Goal: Contribute content: Contribute content

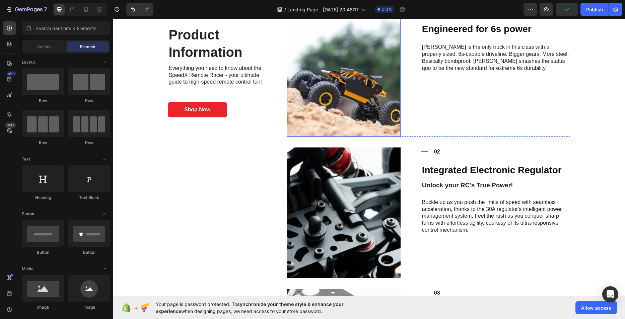
scroll to position [67, 0]
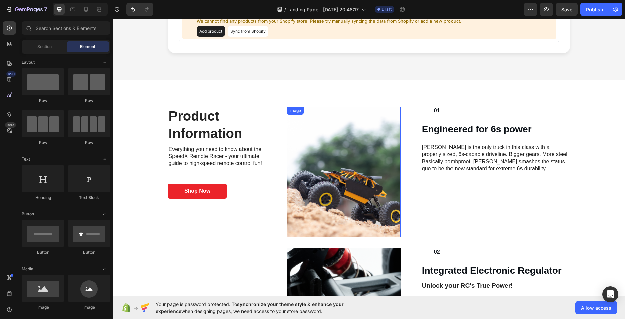
click at [339, 168] on img at bounding box center [344, 172] width 114 height 131
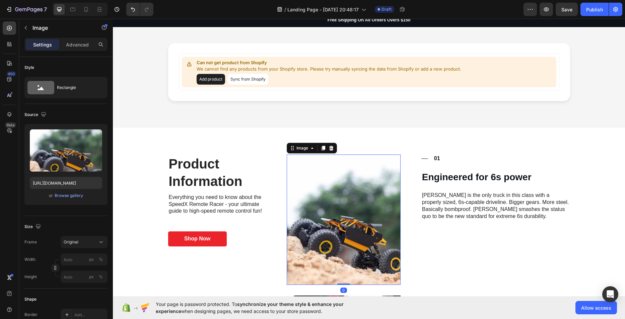
scroll to position [0, 0]
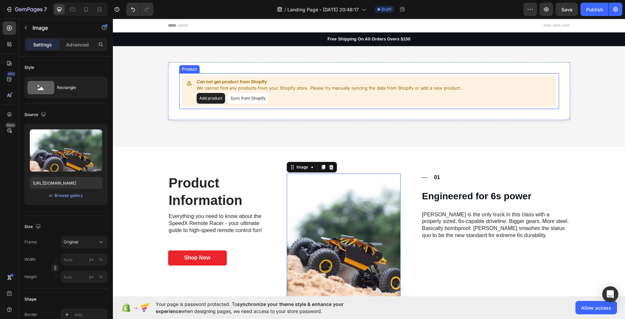
click at [253, 97] on button "Sync from Shopify" at bounding box center [248, 98] width 41 height 11
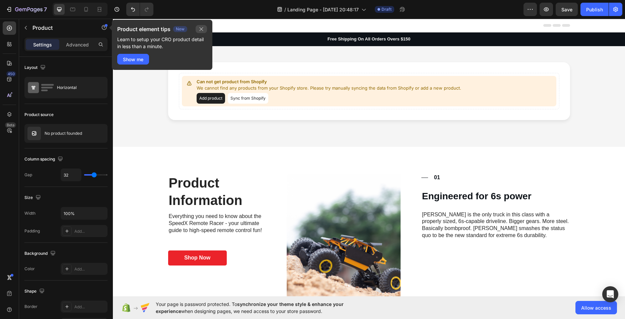
click at [205, 28] on button "button" at bounding box center [201, 29] width 11 height 8
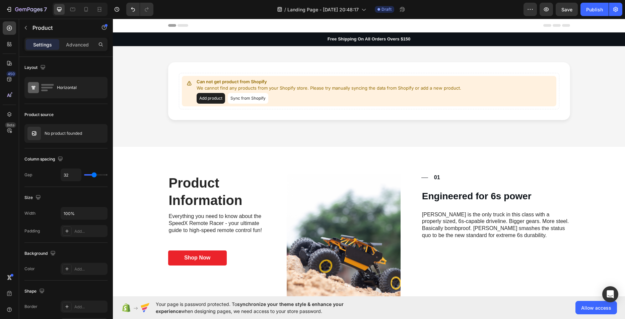
click at [206, 98] on button "Add product" at bounding box center [211, 98] width 28 height 11
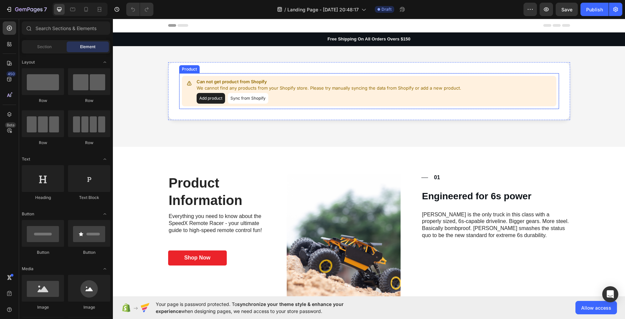
click at [207, 96] on button "Add product" at bounding box center [211, 98] width 28 height 11
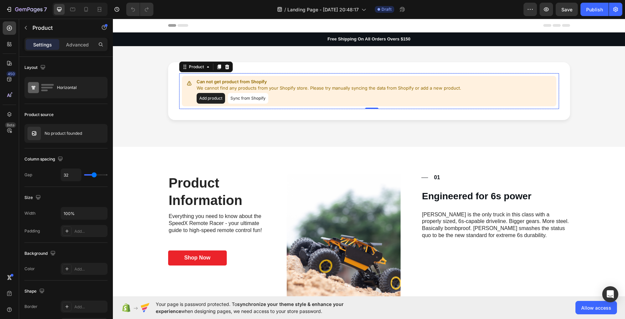
click at [241, 101] on button "Sync from Shopify" at bounding box center [248, 98] width 41 height 11
click at [331, 256] on img at bounding box center [344, 239] width 114 height 131
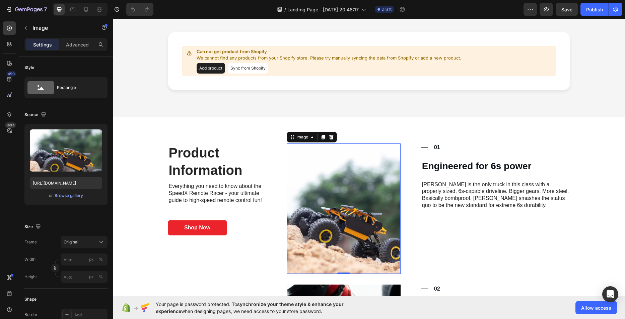
scroll to position [33, 0]
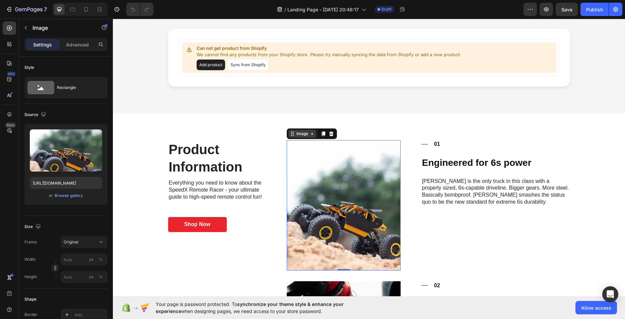
click at [304, 134] on div "Image" at bounding box center [302, 134] width 14 height 6
click at [314, 152] on img at bounding box center [344, 205] width 114 height 131
click at [328, 134] on icon at bounding box center [330, 133] width 5 height 5
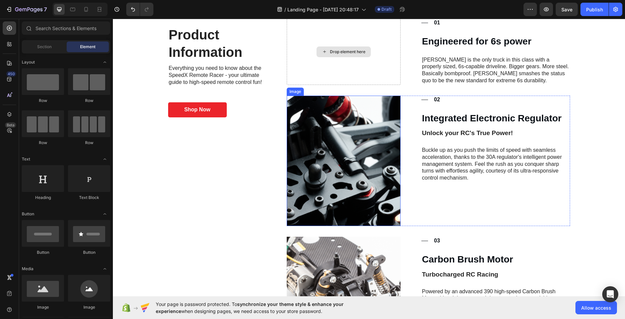
scroll to position [167, 0]
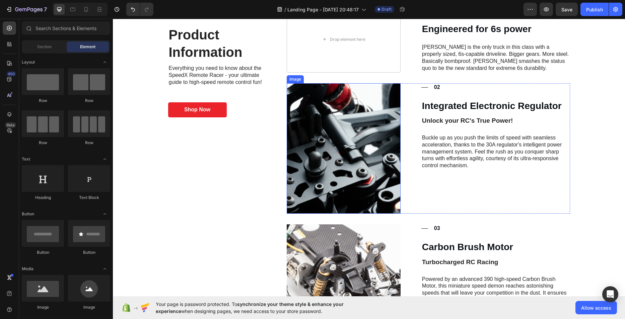
click at [354, 184] on img at bounding box center [344, 148] width 114 height 131
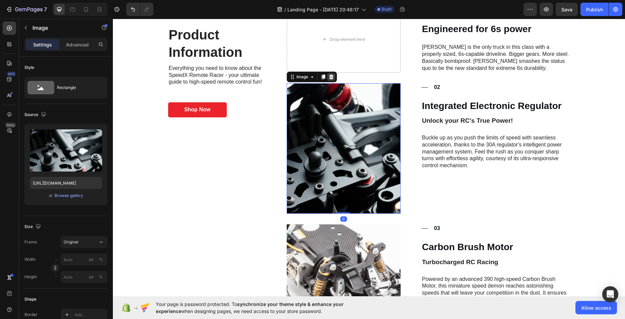
click at [330, 80] on div at bounding box center [331, 77] width 8 height 8
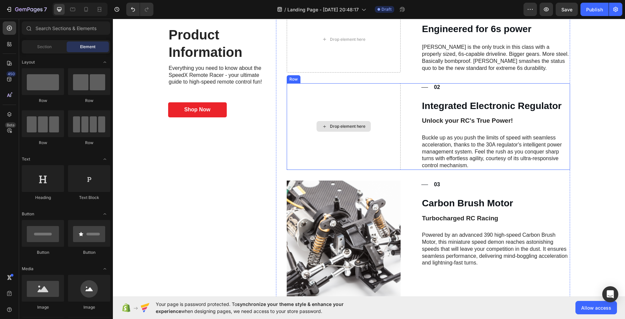
click at [352, 241] on img at bounding box center [344, 246] width 114 height 131
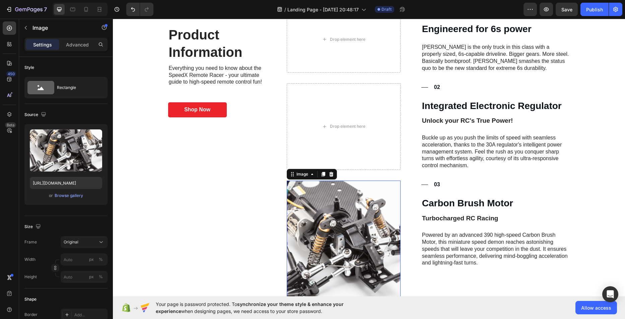
click at [326, 179] on div "Image" at bounding box center [312, 174] width 50 height 11
click at [329, 177] on div at bounding box center [331, 174] width 8 height 8
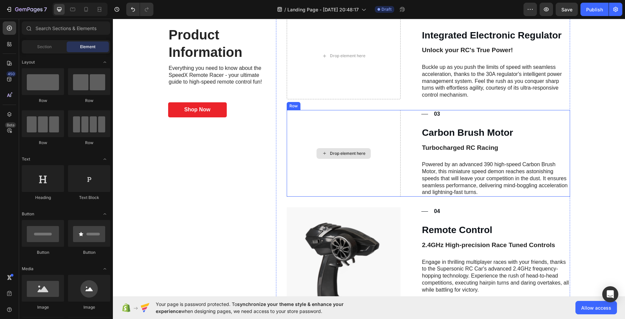
scroll to position [335, 0]
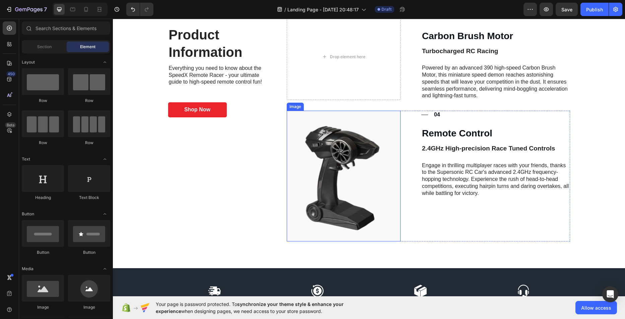
click at [326, 187] on img at bounding box center [344, 176] width 114 height 131
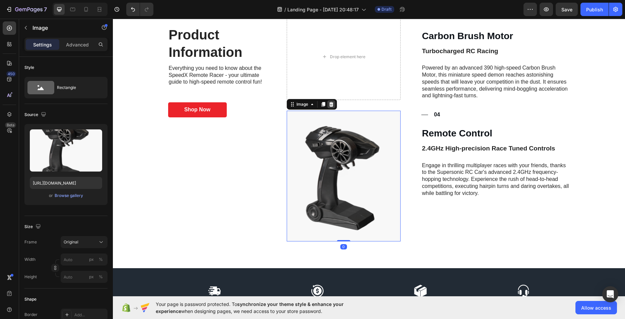
click at [328, 105] on icon at bounding box center [330, 104] width 5 height 5
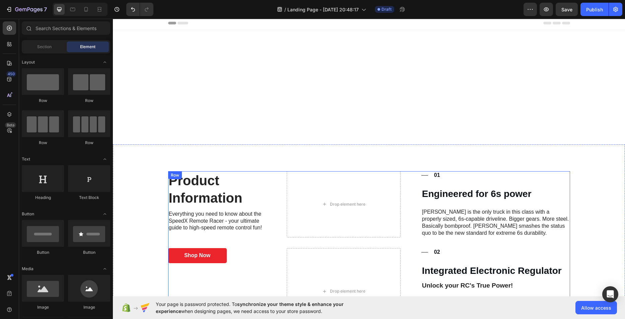
scroll to position [0, 0]
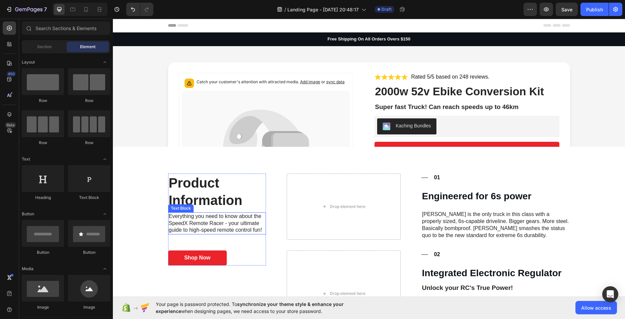
click at [216, 228] on icon at bounding box center [266, 165] width 168 height 149
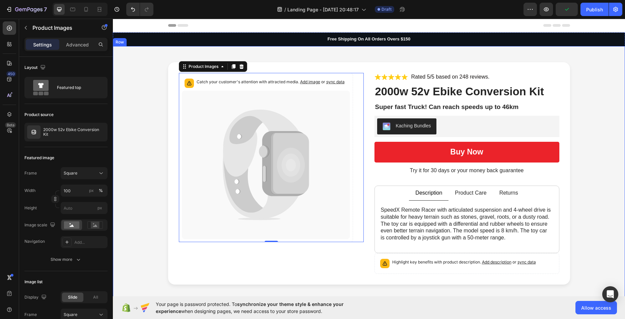
click at [115, 164] on div "Catch your customer's attention with attracted media. Add image or sync data Pr…" at bounding box center [369, 178] width 512 height 265
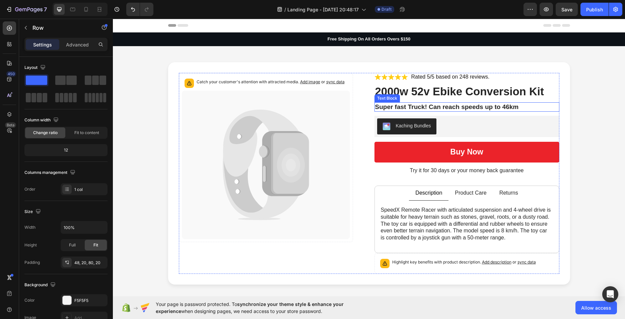
click at [418, 107] on p "Super fast Truck! Can reach speeds up to 46km" at bounding box center [466, 107] width 183 height 8
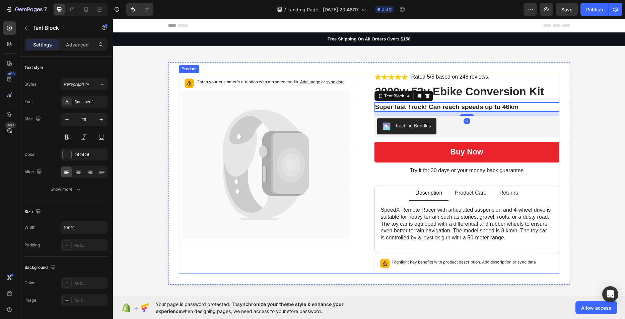
click at [414, 102] on div "Icon Icon Icon Icon Icon Icon List Rated 5/5 based on 248 reviews. Text Block R…" at bounding box center [466, 173] width 185 height 201
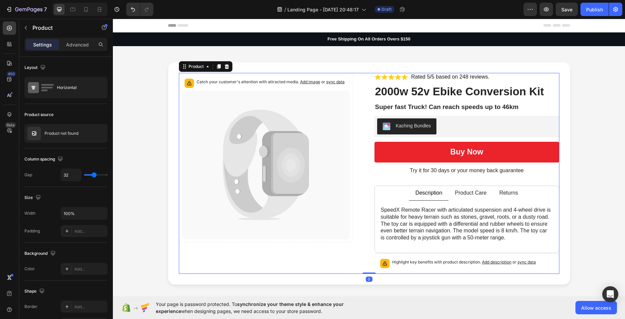
click at [414, 102] on div "Icon Icon Icon Icon Icon Icon List Rated 5/5 based on 248 reviews. Text Block R…" at bounding box center [466, 173] width 185 height 201
click at [421, 105] on p "Super fast Truck! Can reach speeds up to 46km" at bounding box center [466, 107] width 183 height 8
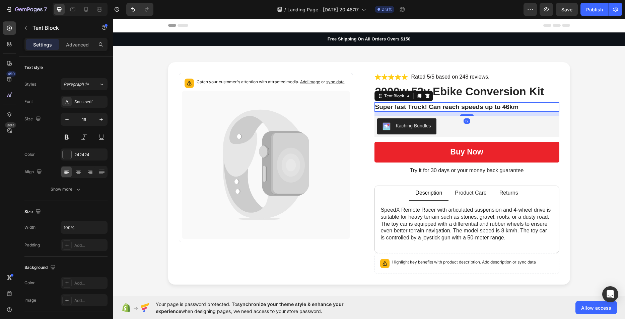
click at [421, 105] on p "Super fast Truck! Can reach speeds up to 46km" at bounding box center [466, 107] width 183 height 8
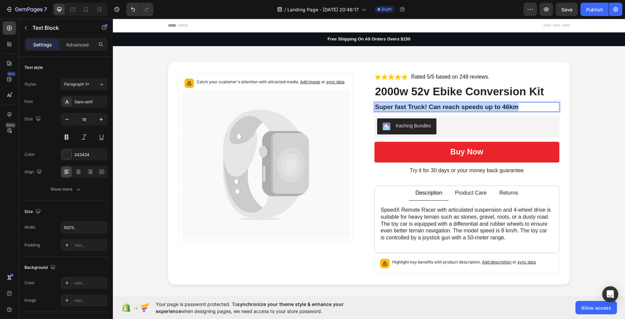
click at [421, 105] on p "Super fast Truck! Can reach speeds up to 46km" at bounding box center [466, 107] width 183 height 8
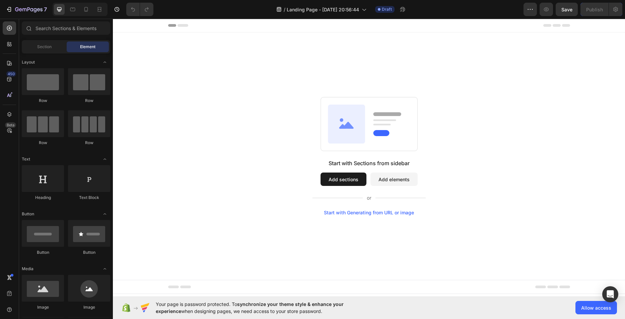
click at [343, 174] on button "Add sections" at bounding box center [343, 179] width 46 height 13
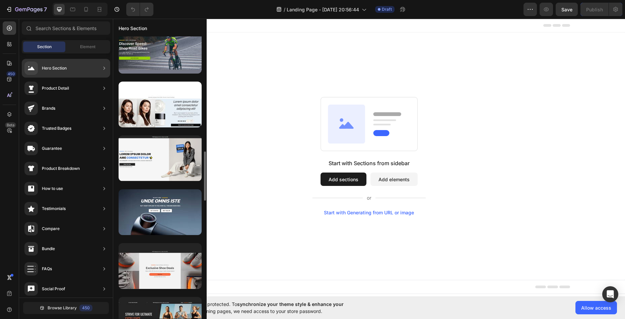
scroll to position [624, 0]
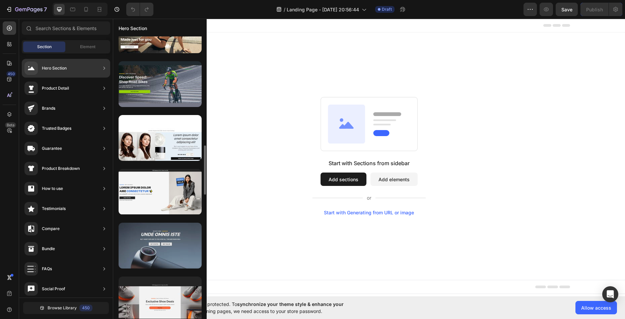
click at [174, 259] on div at bounding box center [160, 246] width 83 height 46
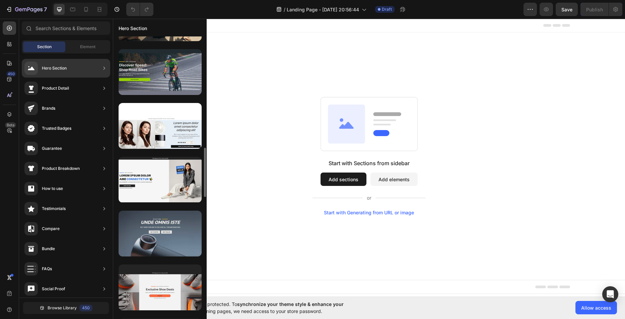
scroll to position [703, 0]
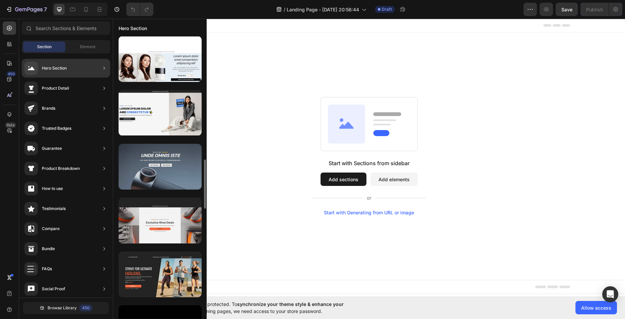
click at [185, 179] on div at bounding box center [160, 167] width 83 height 46
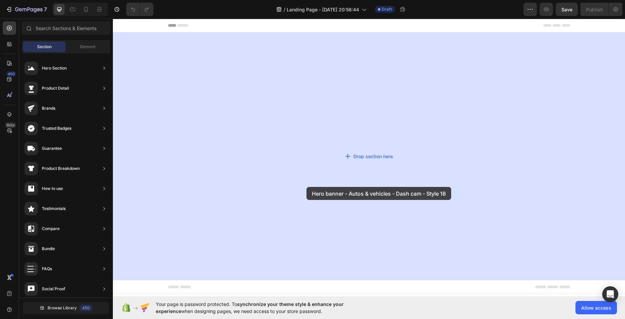
drag, startPoint x: 305, startPoint y: 198, endPoint x: 304, endPoint y: 187, distance: 10.0
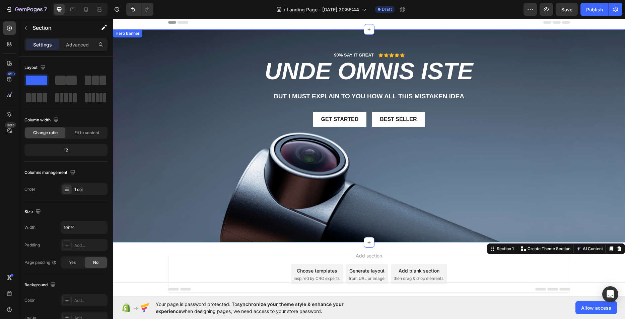
scroll to position [0, 0]
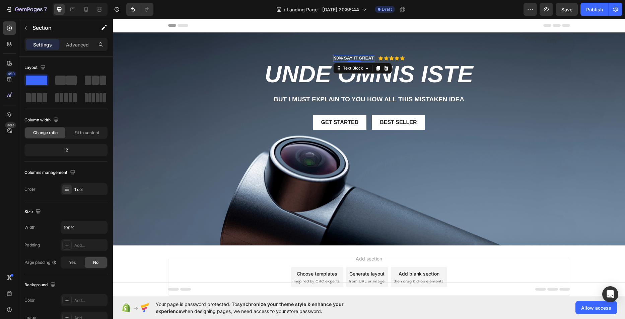
click at [360, 60] on p "90% SAY IT GREAT" at bounding box center [354, 59] width 40 height 6
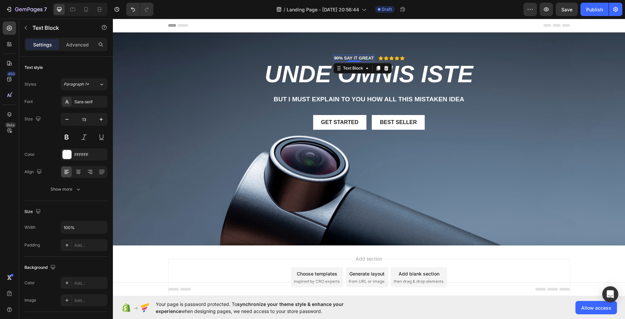
click at [360, 60] on p "90% SAY IT GREAT" at bounding box center [354, 59] width 40 height 6
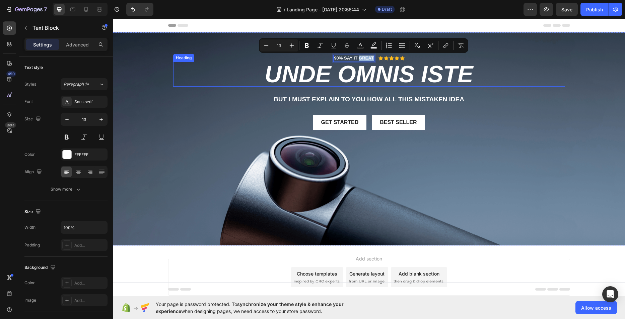
click at [324, 76] on h2 "unde omnis iste" at bounding box center [369, 74] width 392 height 25
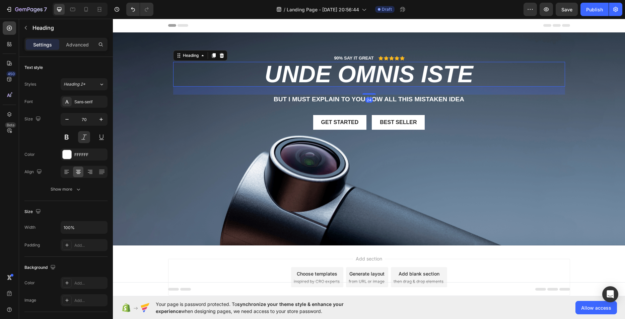
click at [324, 76] on h2 "unde omnis iste" at bounding box center [369, 74] width 392 height 25
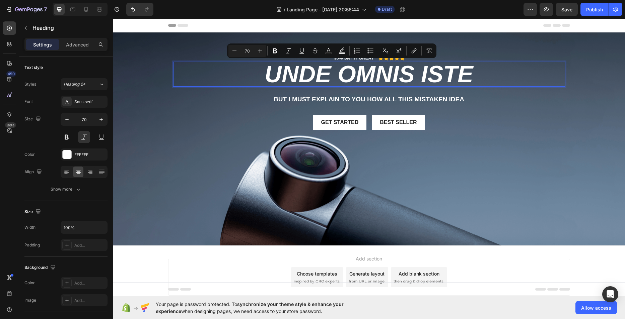
click at [328, 76] on p "unde omnis iste" at bounding box center [369, 74] width 390 height 23
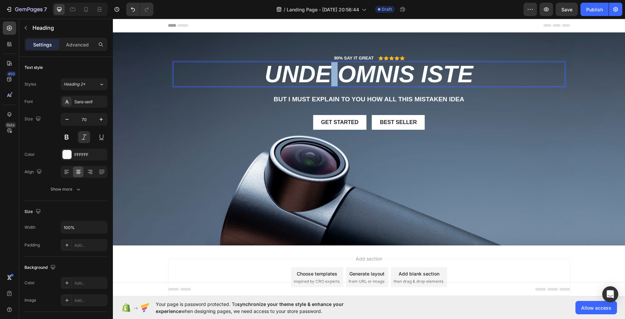
click at [328, 76] on p "unde omnis iste" at bounding box center [369, 74] width 390 height 23
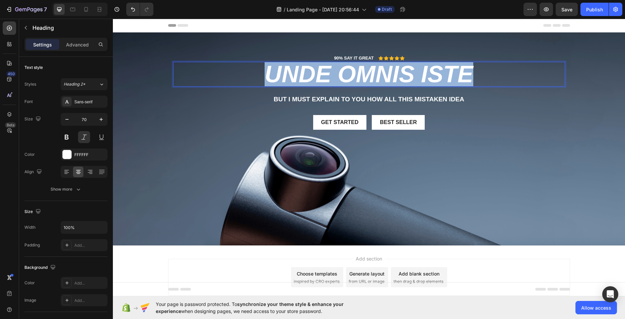
click at [328, 76] on p "unde omnis iste" at bounding box center [369, 74] width 390 height 23
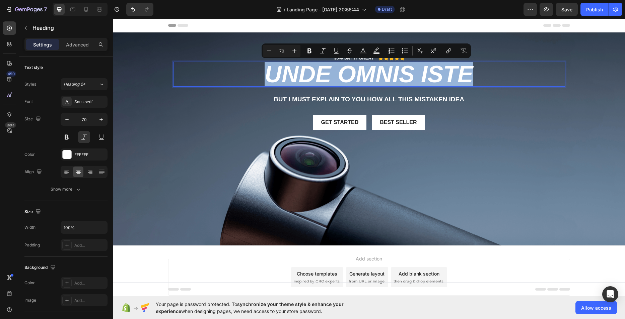
click at [328, 76] on p "unde omnis iste" at bounding box center [369, 74] width 390 height 23
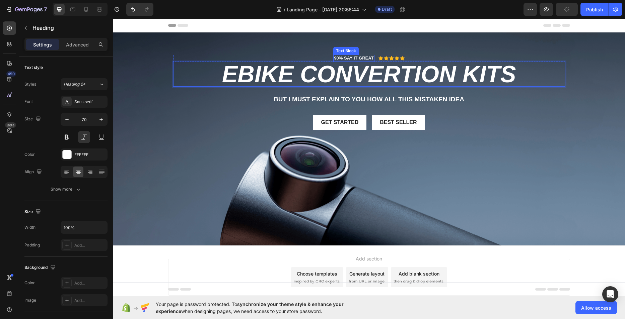
click at [347, 58] on p "90% SAY IT GREAT" at bounding box center [354, 59] width 40 height 6
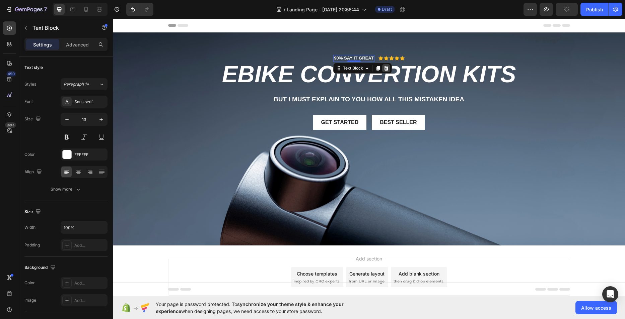
click at [385, 69] on icon at bounding box center [385, 68] width 5 height 5
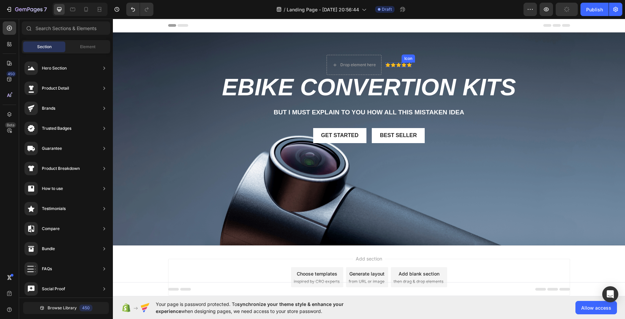
click at [402, 64] on icon at bounding box center [403, 65] width 5 height 4
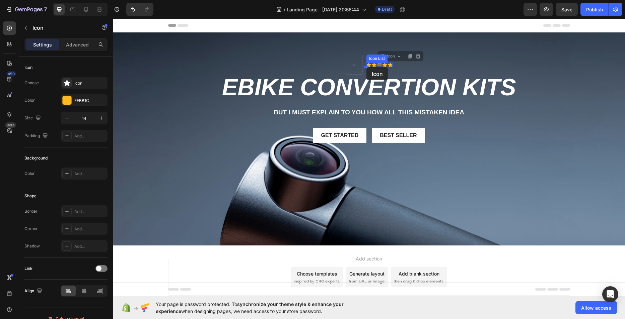
drag, startPoint x: 375, startPoint y: 65, endPoint x: 366, endPoint y: 67, distance: 8.6
click at [366, 67] on div "Drop element here" at bounding box center [383, 64] width 35 height 5
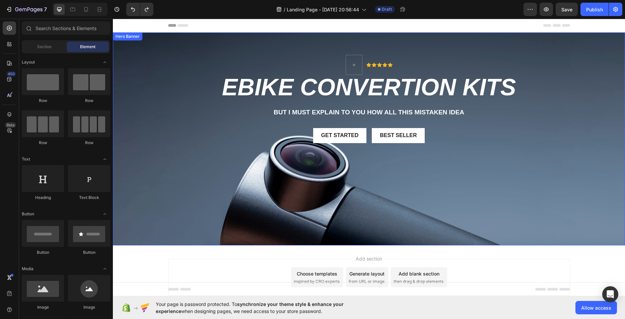
click at [449, 178] on div "Background Image" at bounding box center [369, 138] width 512 height 213
click at [358, 67] on div at bounding box center [354, 65] width 16 height 11
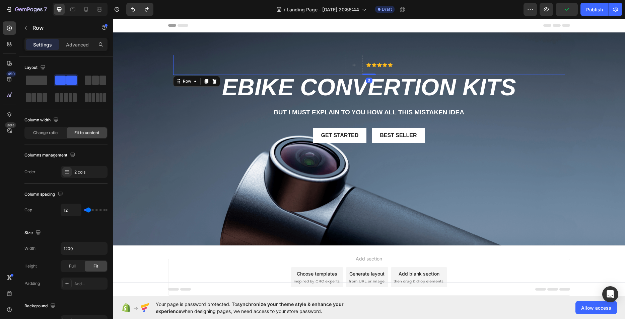
click at [391, 66] on div "Icon Icon Icon Icon Icon Icon List Row 0" at bounding box center [369, 65] width 392 height 20
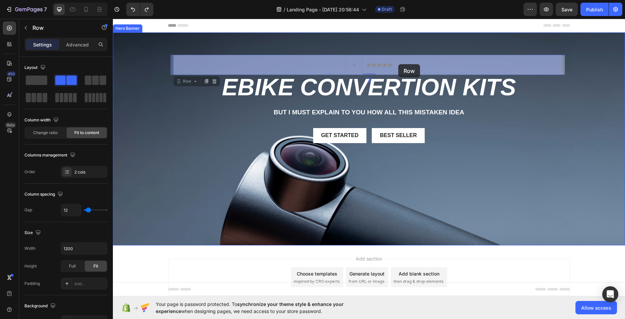
drag, startPoint x: 422, startPoint y: 64, endPoint x: 398, endPoint y: 64, distance: 24.4
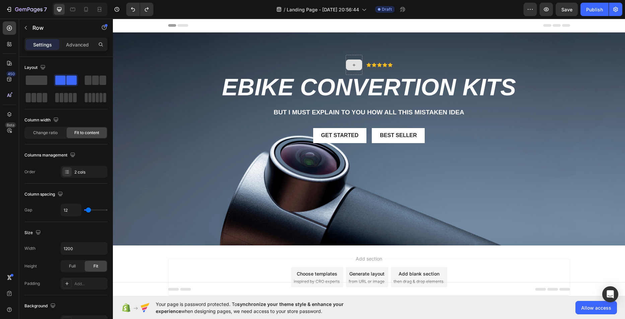
click at [354, 67] on div at bounding box center [354, 65] width 16 height 11
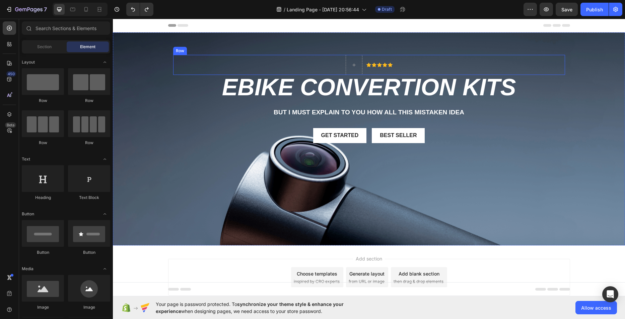
click at [402, 67] on div "Icon Icon Icon Icon Icon Icon List Row" at bounding box center [369, 65] width 392 height 20
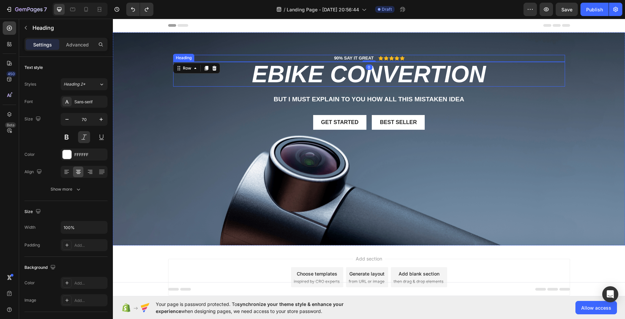
click at [491, 71] on h2 "Ebike Convertion" at bounding box center [369, 74] width 392 height 25
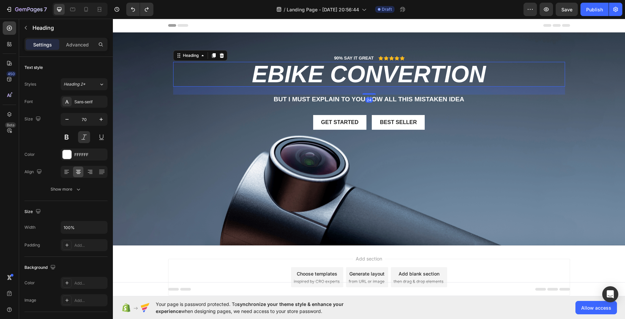
click at [489, 72] on h2 "Ebike Convertion" at bounding box center [369, 74] width 392 height 25
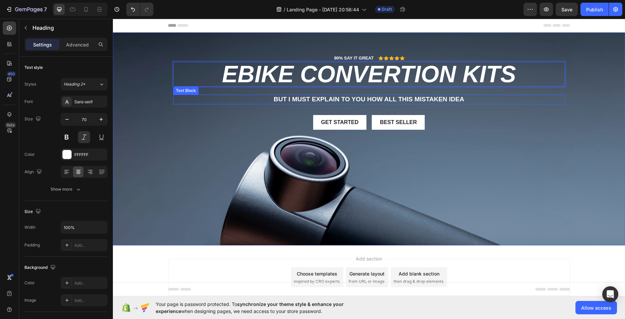
click at [279, 96] on p "But I must explain to you how all this mistaken idea" at bounding box center [369, 99] width 390 height 8
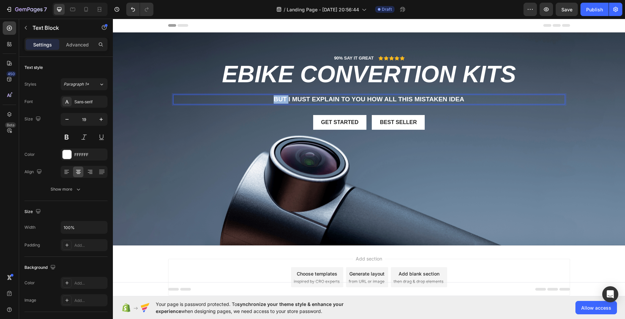
click at [279, 96] on p "But I must explain to you how all this mistaken idea" at bounding box center [369, 99] width 390 height 8
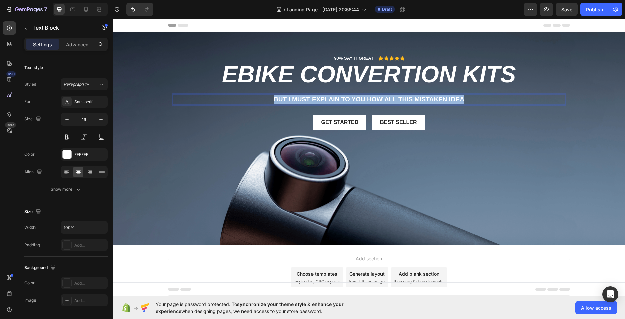
click at [279, 96] on p "But I must explain to you how all this mistaken idea" at bounding box center [369, 99] width 390 height 8
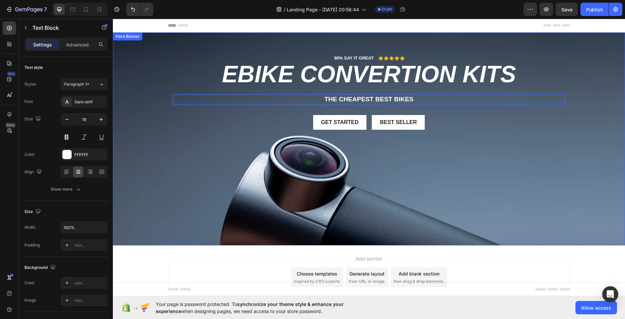
click at [297, 181] on div "Background Image" at bounding box center [369, 138] width 512 height 213
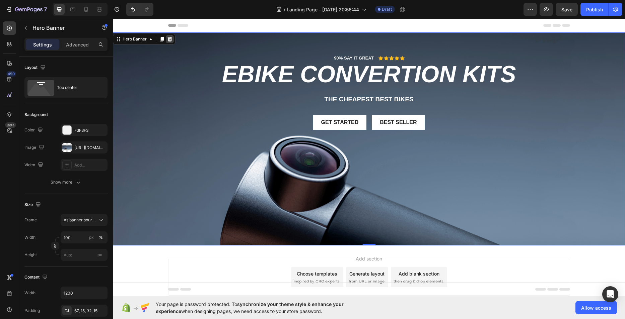
click at [168, 42] on div at bounding box center [170, 39] width 8 height 8
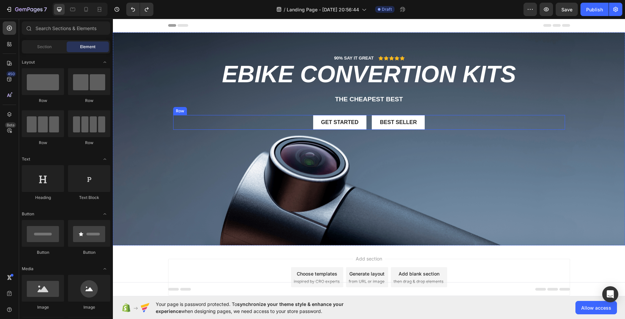
click at [175, 110] on div "Row" at bounding box center [179, 111] width 11 height 6
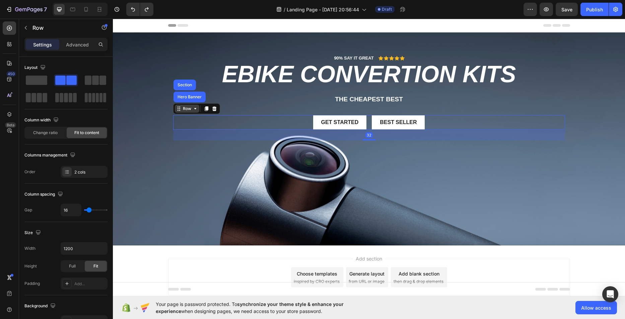
click at [177, 110] on icon at bounding box center [177, 110] width 1 height 1
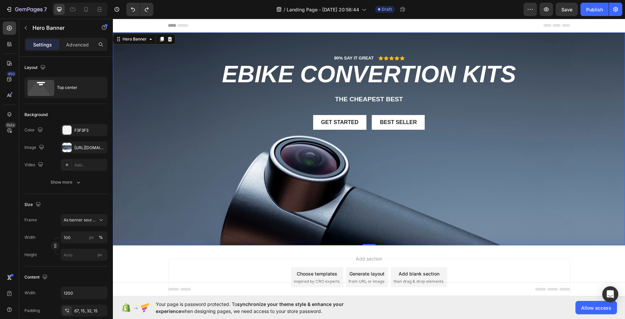
click at [163, 171] on div "Background Image" at bounding box center [369, 138] width 512 height 213
click at [148, 40] on icon at bounding box center [150, 38] width 5 height 5
click at [76, 148] on div "https://cdn.shopify.com/s/files/1/2005/9307/files/gempages_432750572815254551-5…" at bounding box center [83, 148] width 19 height 6
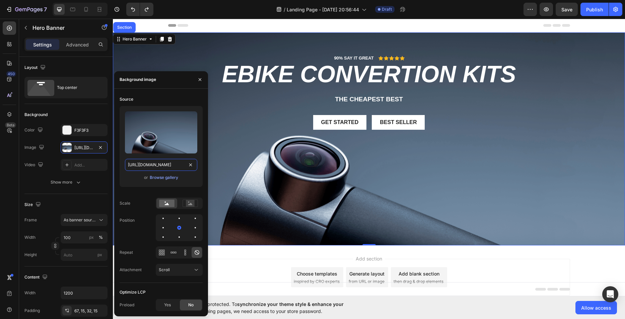
click at [179, 166] on input "https://cdn.shopify.com/s/files/1/2005/9307/files/gempages_432750572815254551-5…" at bounding box center [161, 165] width 72 height 12
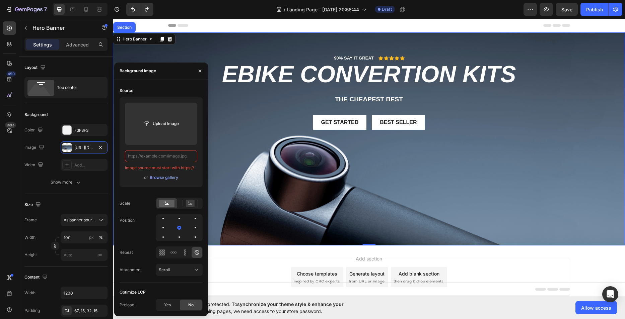
paste input "text"
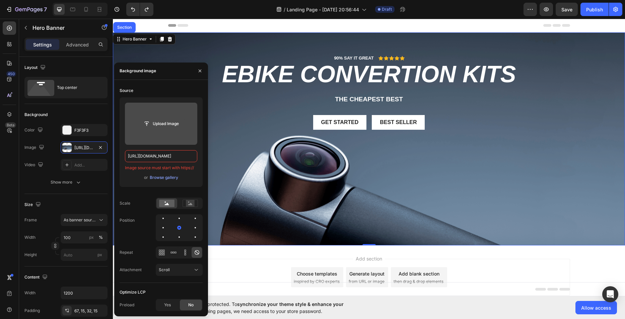
click at [166, 124] on input "file" at bounding box center [161, 123] width 46 height 11
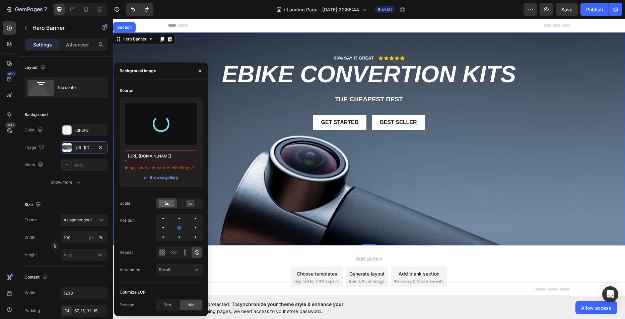
type input "https://cdn.shopify.com/s/files/1/0966/7782/2799/files/gempages_586463017097495…"
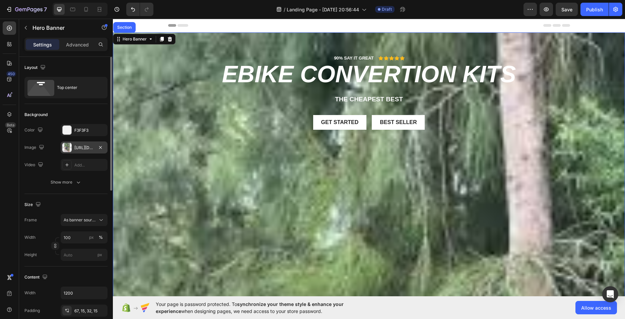
click at [88, 146] on div "https://cdn.shopify.com/s/files/1/0966/7782/2799/files/gempages_586463017097495…" at bounding box center [83, 148] width 19 height 6
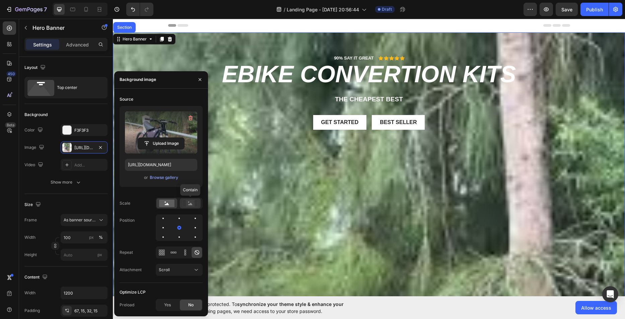
click at [191, 207] on div at bounding box center [190, 204] width 21 height 10
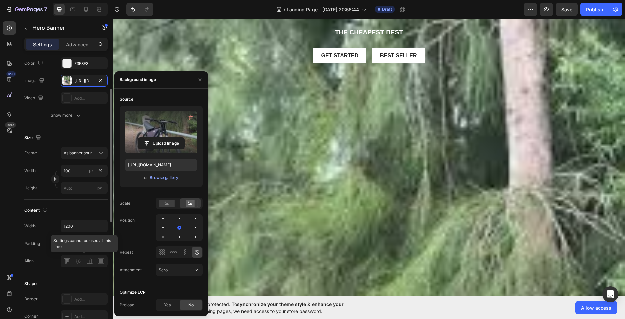
scroll to position [100, 0]
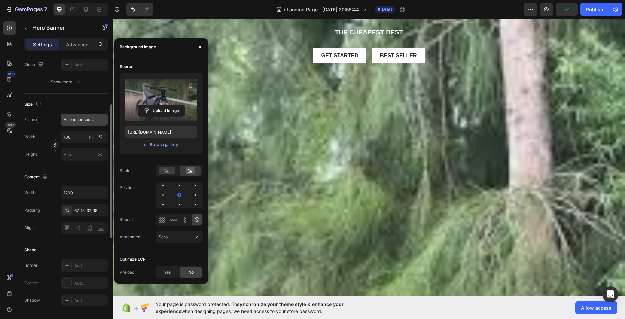
click at [75, 119] on span "As banner source" at bounding box center [80, 120] width 33 height 6
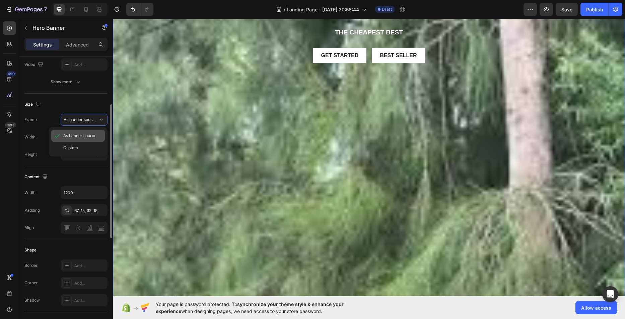
click at [77, 133] on div "As banner source" at bounding box center [78, 136] width 54 height 12
click at [80, 160] on input "px" at bounding box center [84, 155] width 47 height 12
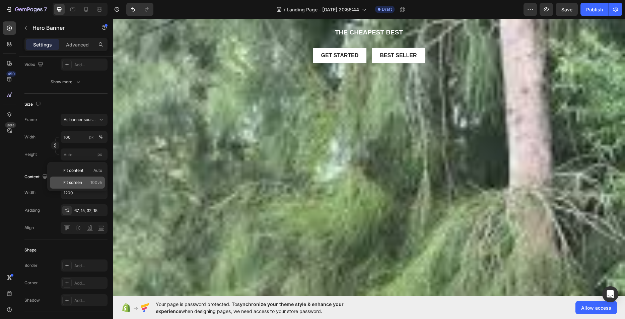
click at [78, 181] on span "Fit screen" at bounding box center [72, 183] width 19 height 6
type input "100 vh"
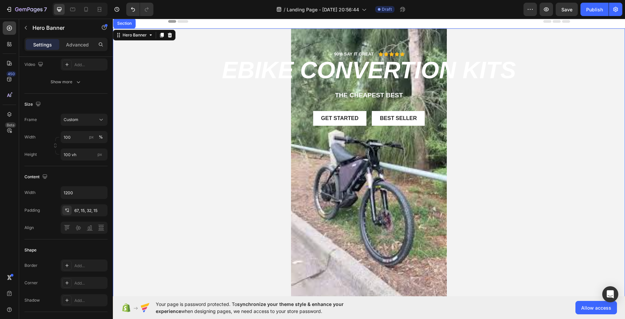
scroll to position [0, 0]
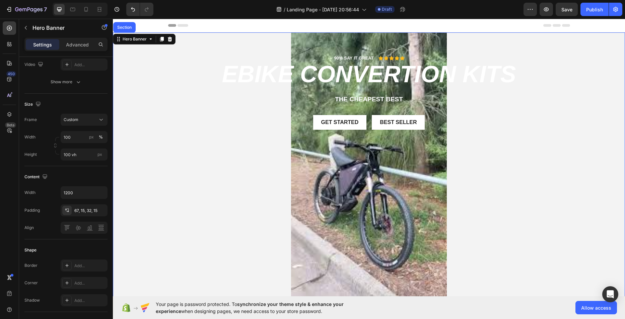
click at [328, 165] on div "Background Image" at bounding box center [369, 171] width 512 height 278
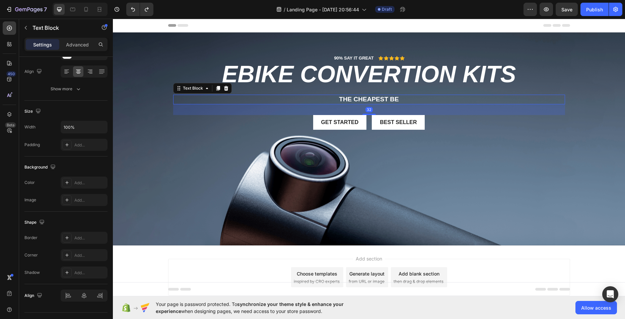
click at [367, 98] on p "THE CHEAPEST BE" at bounding box center [369, 99] width 390 height 8
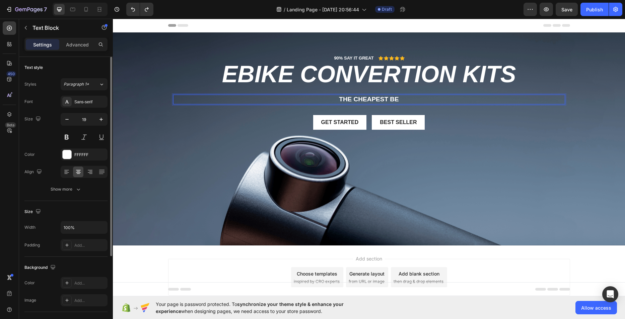
click at [405, 96] on p "THE CHEAPEST BE" at bounding box center [369, 99] width 390 height 8
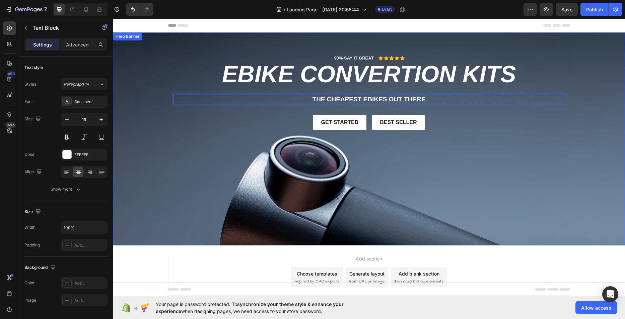
click at [326, 170] on div "Background Image" at bounding box center [369, 138] width 512 height 213
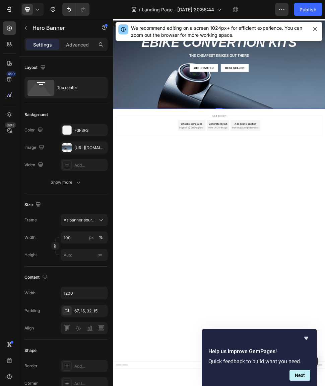
click at [196, 108] on div "90% SAY IT GREAT Text Block Icon Icon Icon Icon Icon Icon List Row Ebike Conver…" at bounding box center [314, 92] width 392 height 86
click at [84, 153] on div "https://cdn.shopify.com/s/files/1/2005/9307/files/gempages_432750572815254551-5…" at bounding box center [84, 148] width 47 height 12
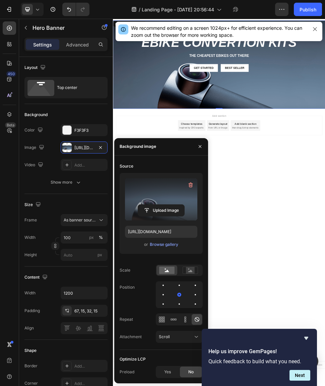
click at [154, 204] on label at bounding box center [161, 199] width 72 height 42
click at [154, 205] on input "file" at bounding box center [161, 210] width 46 height 11
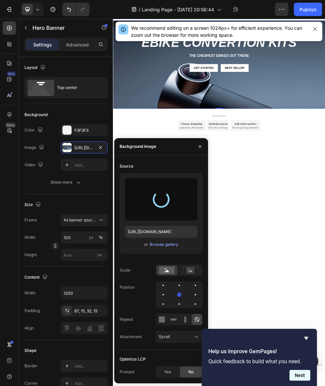
click at [299, 319] on button "Next" at bounding box center [299, 375] width 21 height 11
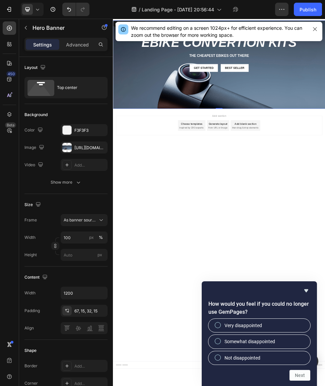
click at [301, 319] on div "How would you feel if you could no longer use GemPages? Very disappointed Somew…" at bounding box center [259, 334] width 115 height 105
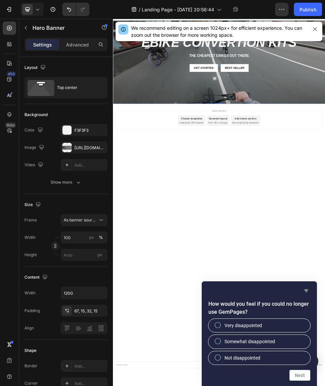
click at [306, 292] on icon "Hide survey" at bounding box center [306, 291] width 4 height 3
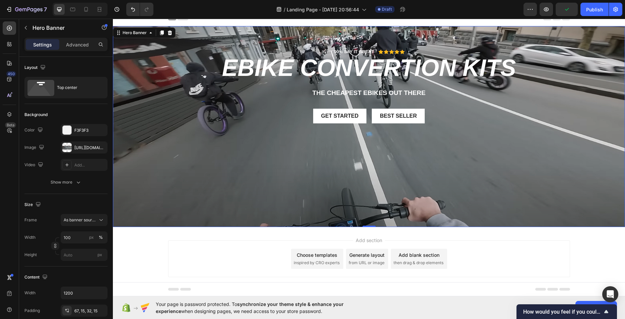
scroll to position [17, 0]
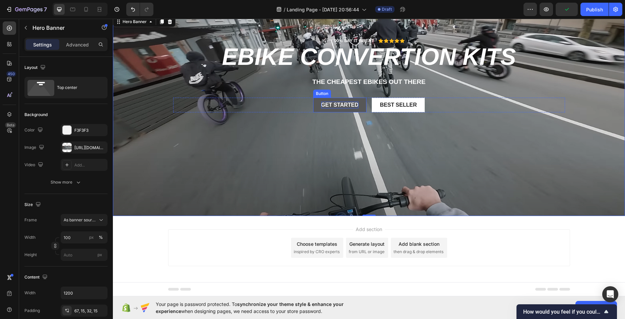
click at [340, 107] on div "Get started" at bounding box center [339, 105] width 37 height 7
click at [291, 134] on div "90% SAY IT GREAT Text Block Icon Icon Icon Icon Icon Icon List Row Ebike Conver…" at bounding box center [369, 74] width 402 height 119
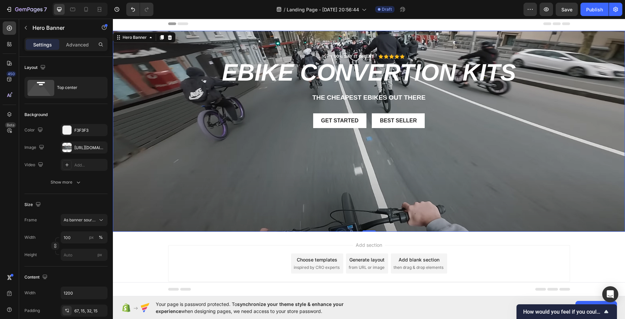
scroll to position [0, 0]
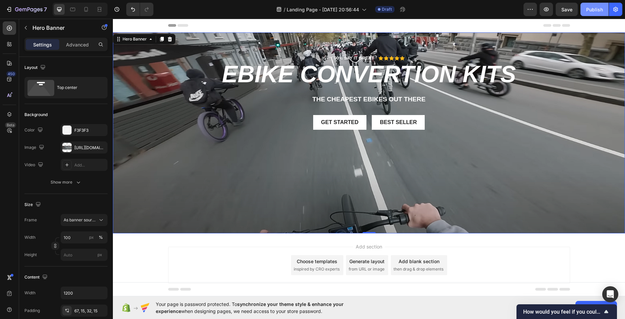
click at [595, 8] on div "Publish" at bounding box center [594, 9] width 17 height 7
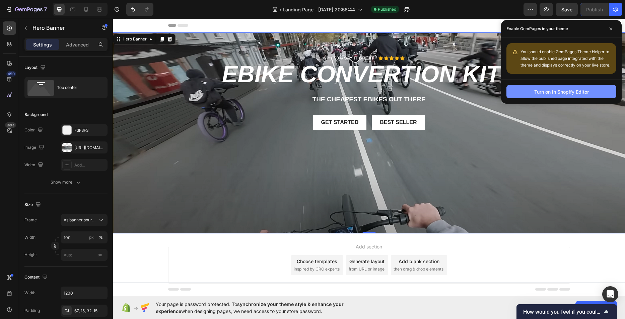
click at [573, 97] on button "Turn on in Shopify Editor" at bounding box center [561, 91] width 110 height 13
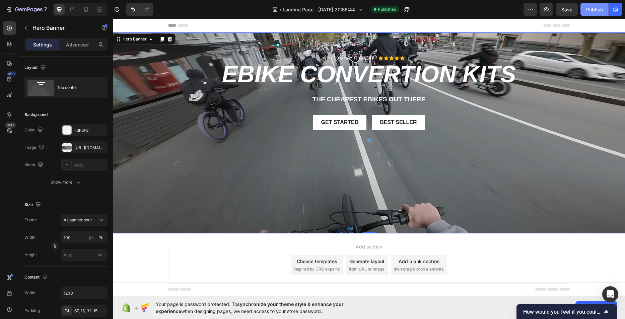
click at [597, 12] on div "Publish" at bounding box center [594, 9] width 17 height 7
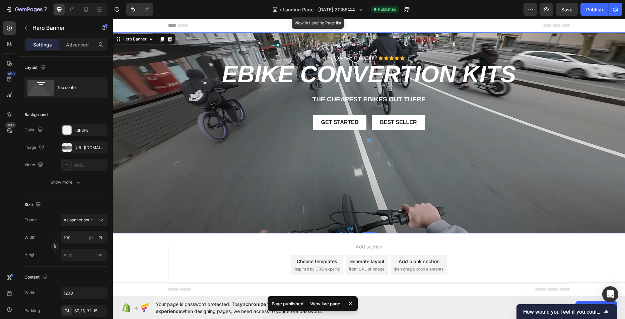
click at [293, 1] on div "/ Landing Page - Sep 28, 20:56:44" at bounding box center [317, 9] width 97 height 16
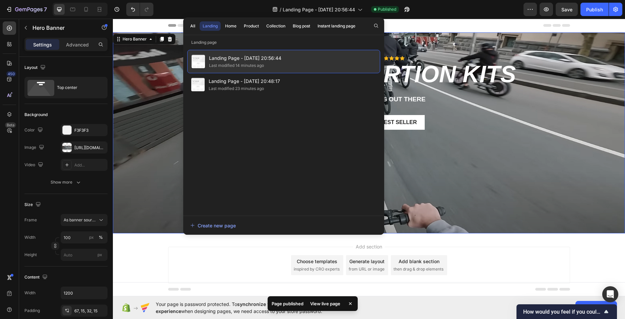
click at [255, 60] on span "Landing Page - Sep 28, 20:56:44" at bounding box center [245, 58] width 72 height 8
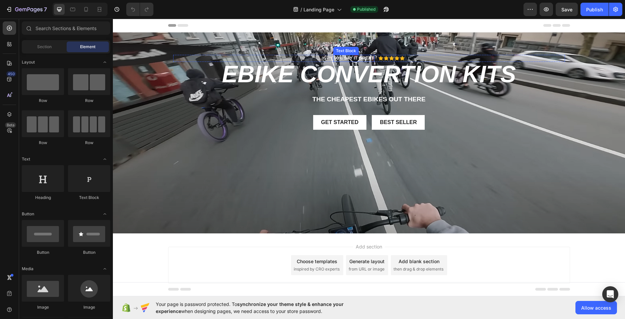
click at [367, 58] on p "90% SAY IT GREAT" at bounding box center [354, 59] width 40 height 6
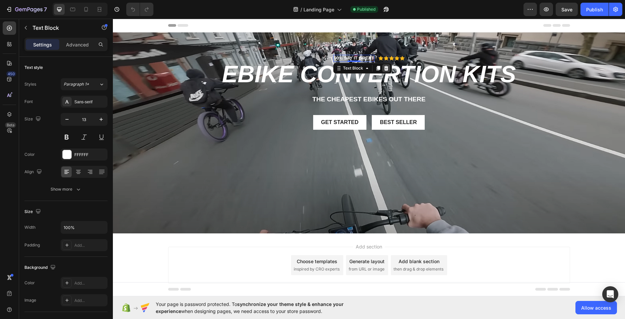
click at [383, 69] on icon at bounding box center [385, 68] width 5 height 5
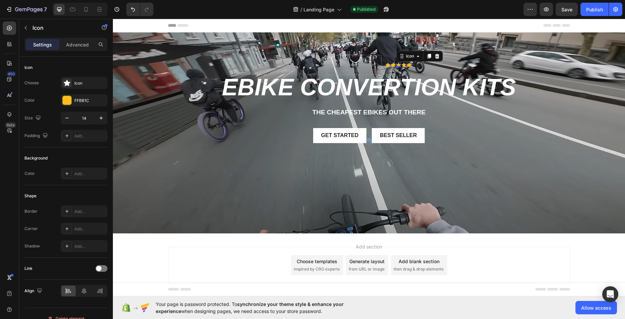
click at [396, 63] on icon at bounding box center [398, 65] width 5 height 5
click at [410, 66] on div "Drop element here Icon Icon Icon Icon Icon Icon List Row 0" at bounding box center [369, 65] width 392 height 20
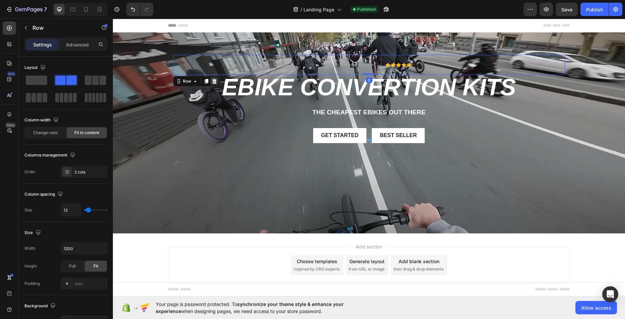
click at [212, 84] on icon at bounding box center [214, 81] width 5 height 5
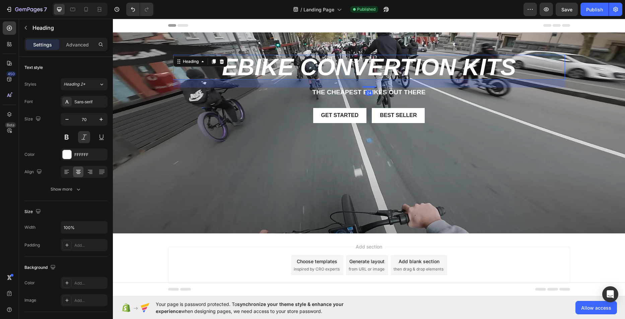
click at [358, 62] on h2 "Ebike Convertion KITS" at bounding box center [369, 67] width 392 height 25
click at [438, 93] on p "THE CHEAPEST EBIKES OUT THERE" at bounding box center [369, 92] width 390 height 8
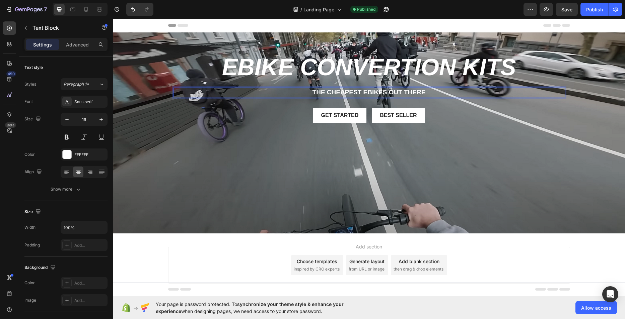
click at [431, 91] on p "THE CHEAPEST EBIKES OUT THERE" at bounding box center [369, 92] width 390 height 8
click at [425, 92] on p "THE CHEAPEST EBIKES OUT THERE" at bounding box center [369, 92] width 390 height 8
click at [601, 7] on div "Publish" at bounding box center [594, 9] width 17 height 7
